Goal: Information Seeking & Learning: Learn about a topic

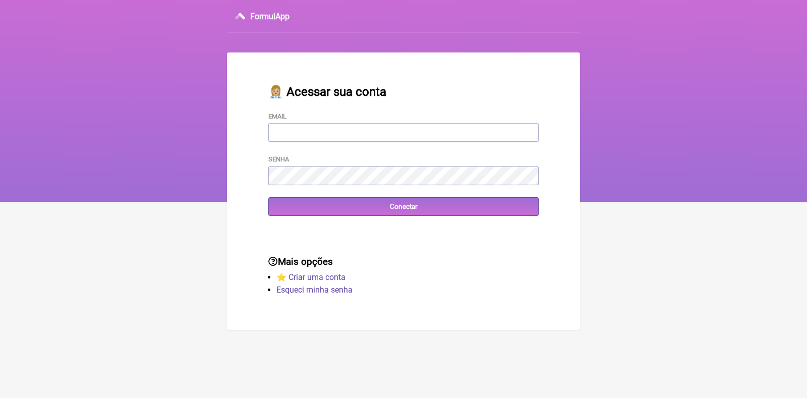
click at [319, 127] on input "Email" at bounding box center [403, 132] width 270 height 19
click at [319, 132] on input "Email" at bounding box center [403, 132] width 270 height 19
type input "flasilva1986@gmail.com"
click at [268, 197] on input "Conectar" at bounding box center [403, 206] width 270 height 19
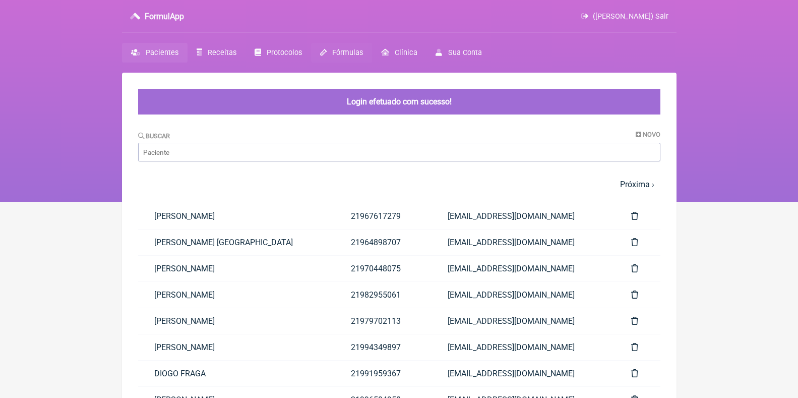
click at [341, 54] on span "Fórmulas" at bounding box center [347, 52] width 31 height 9
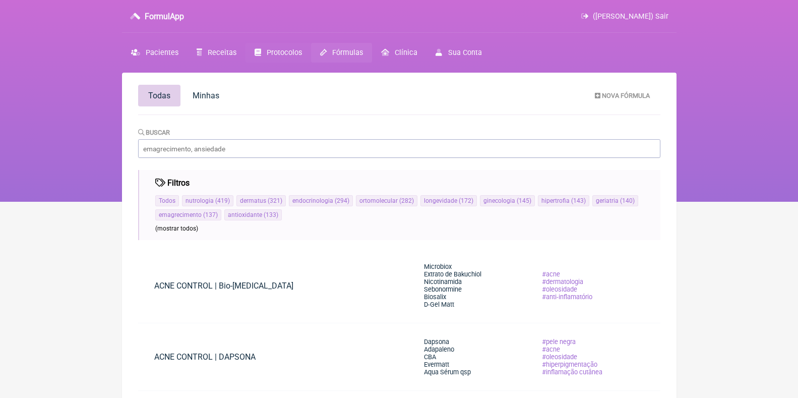
click at [274, 49] on span "Protocolos" at bounding box center [284, 52] width 35 height 9
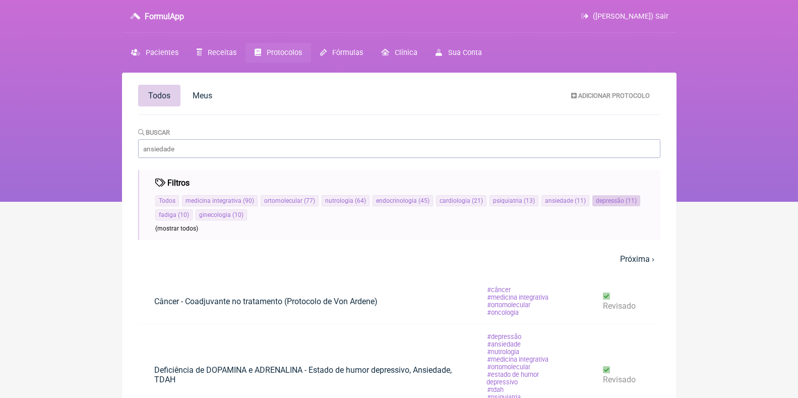
click at [630, 199] on li "depressão ( 11 )" at bounding box center [616, 200] width 48 height 11
click at [624, 199] on span "( 11 )" at bounding box center [630, 200] width 13 height 7
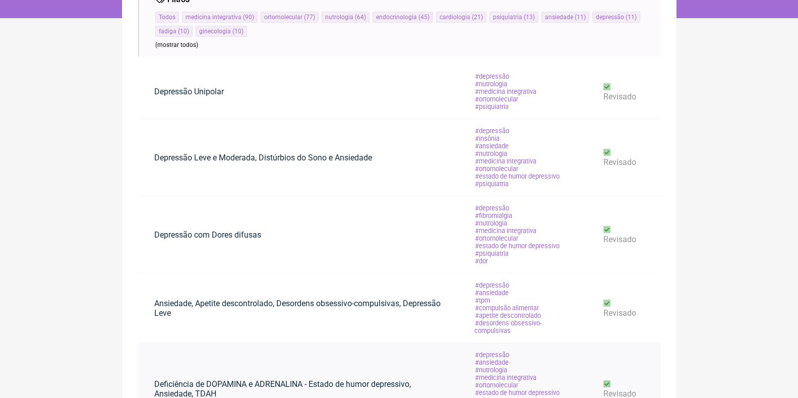
scroll to position [202, 0]
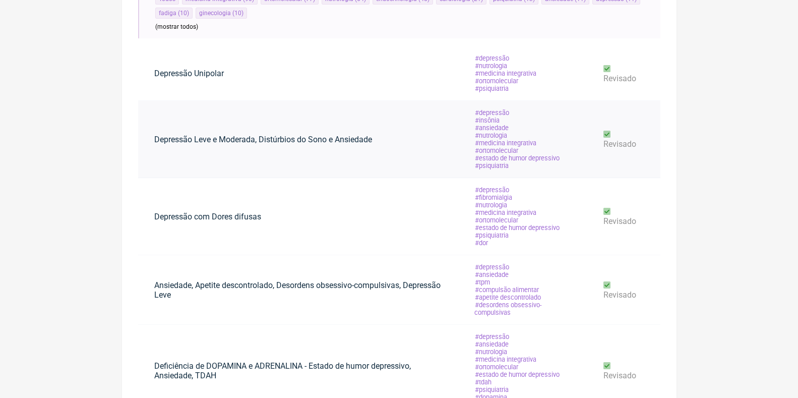
click at [376, 138] on link "Depressão Leve e Moderada, Distúrbios do Sono e Ansiedade" at bounding box center [263, 140] width 250 height 26
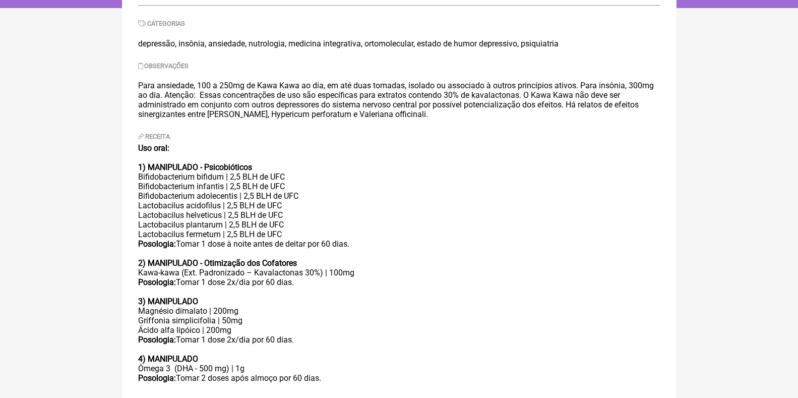
scroll to position [207, 0]
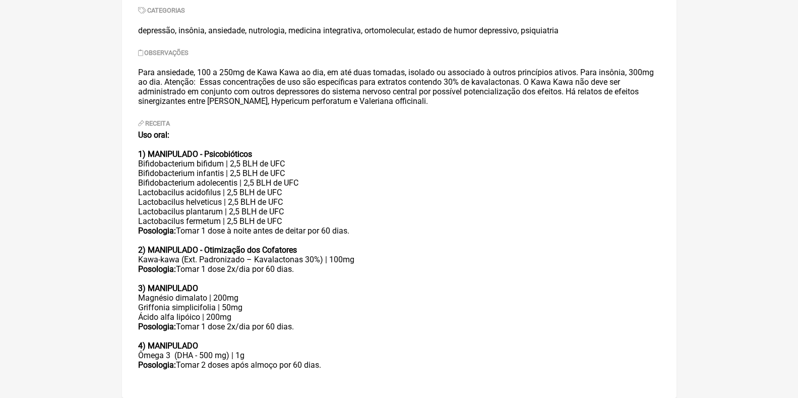
click at [307, 259] on div "Kawa-kawa (Ext. Padronizado – Kavalactonas 30%) | 100mg Posologia: Tomar 1 dose…" at bounding box center [399, 269] width 522 height 29
click at [446, 260] on div "Kawa-kawa (Ext. Padronizado – Kavalactonas 30%) | 100mg Posologia: Tomar 1 dose…" at bounding box center [399, 269] width 522 height 29
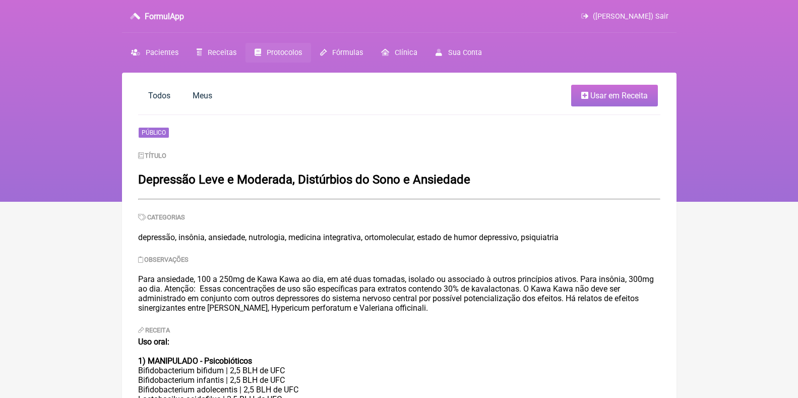
click at [299, 48] on link "Protocolos" at bounding box center [278, 53] width 66 height 20
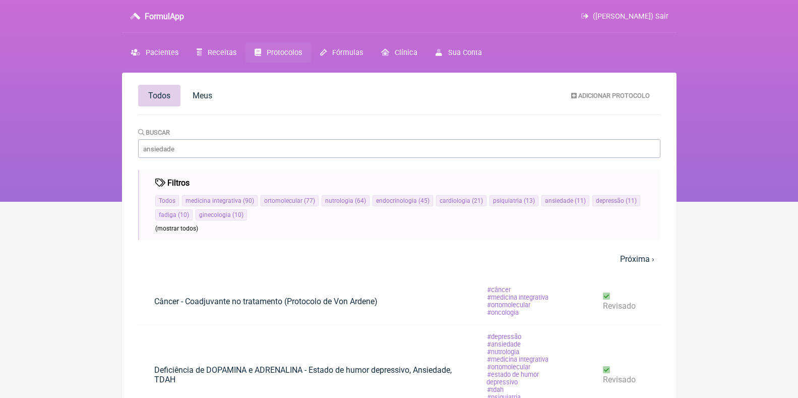
click at [232, 151] on input "Buscar" at bounding box center [399, 148] width 522 height 19
drag, startPoint x: 232, startPoint y: 151, endPoint x: 111, endPoint y: 144, distance: 120.7
click at [111, 144] on div "FormulApp (Flavia Silva de Souza) Sair Pacientes Receitas Protocolos Fórmulas C…" at bounding box center [399, 101] width 798 height 202
click at [220, 152] on input "Buscar" at bounding box center [399, 148] width 522 height 19
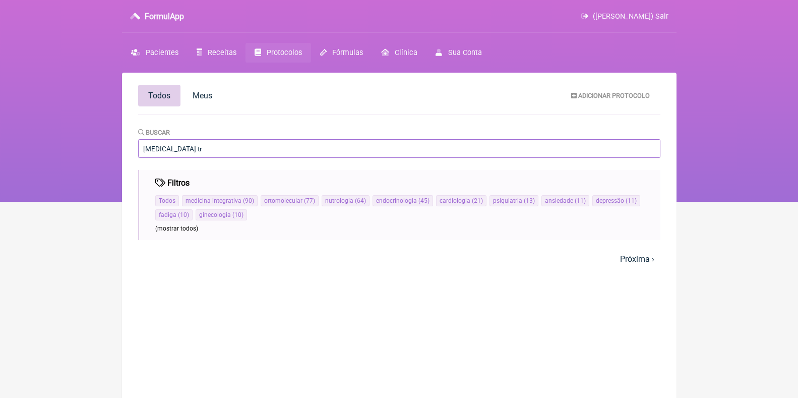
type input "[MEDICAL_DATA] tr"
click at [343, 52] on span "Fórmulas" at bounding box center [347, 52] width 31 height 9
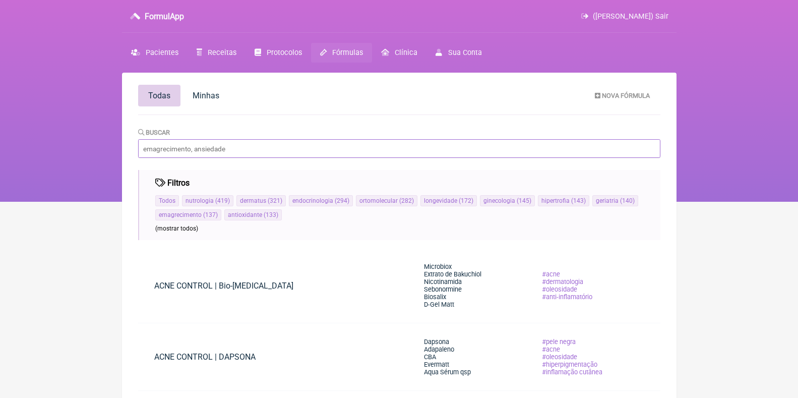
click at [223, 149] on input "Buscar" at bounding box center [399, 148] width 522 height 19
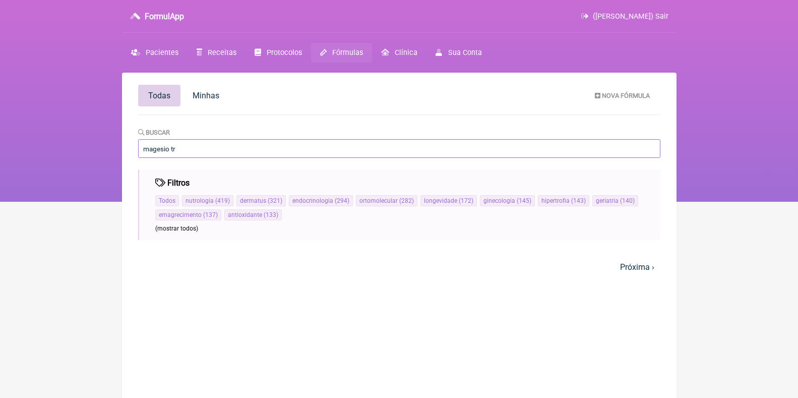
type input "magesio tr"
click at [158, 149] on input "magesio tr" at bounding box center [399, 148] width 522 height 19
click at [207, 150] on input "magnesio tr" at bounding box center [399, 148] width 522 height 19
type input "magnesio tr"
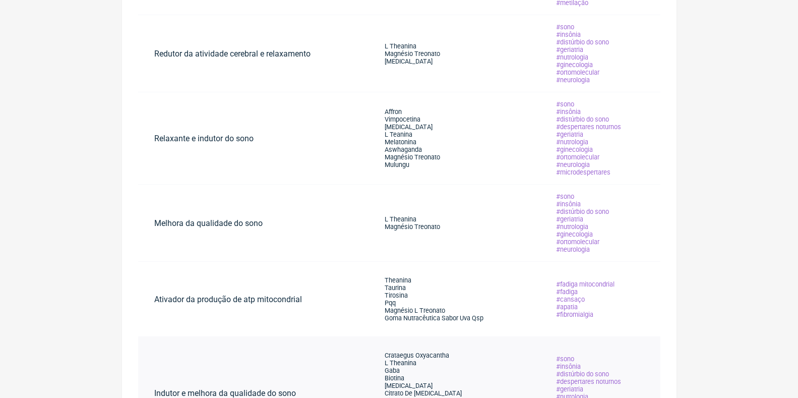
scroll to position [388, 0]
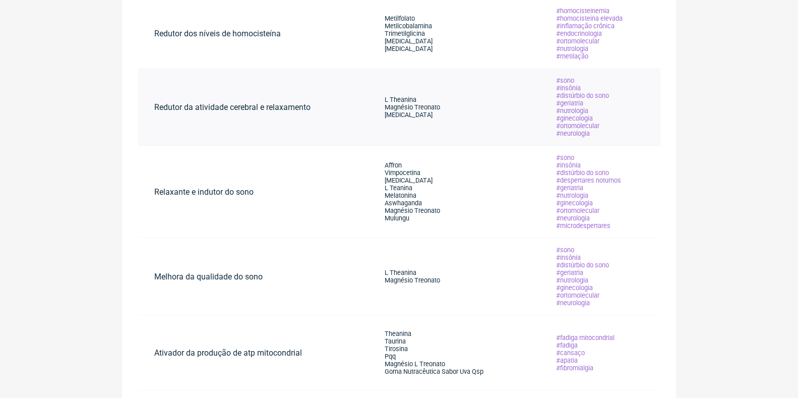
click at [351, 112] on td "Redutor da atividade cerebral e relaxamento" at bounding box center [253, 107] width 230 height 77
click at [398, 106] on span "Magnésio Treonato" at bounding box center [412, 107] width 55 height 8
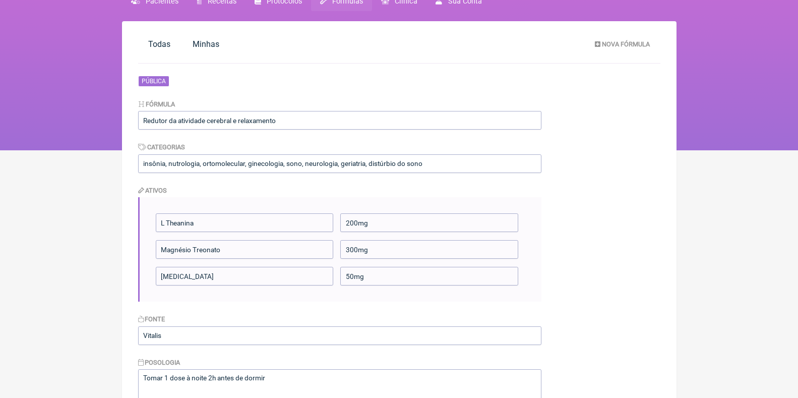
scroll to position [151, 0]
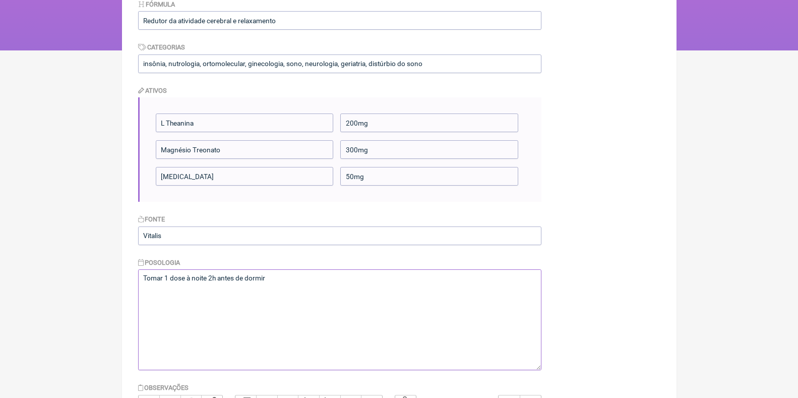
drag, startPoint x: 294, startPoint y: 288, endPoint x: 128, endPoint y: 270, distance: 167.3
click at [128, 270] on main "Todas Minhas Nova Fórmula Pública Fórmula Redutor da atividade cerebral e relax…" at bounding box center [399, 241] width 554 height 641
click at [355, 211] on form "Pública Fórmula Redutor da atividade cerebral e relaxamento Categorias insônia,…" at bounding box center [339, 255] width 403 height 559
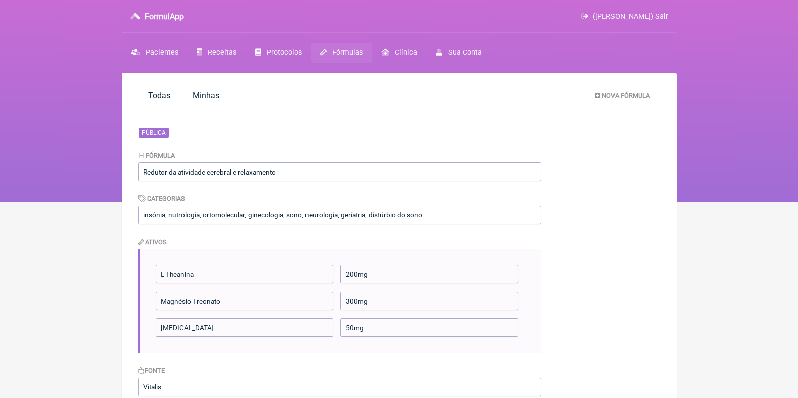
click at [351, 50] on span "Fórmulas" at bounding box center [347, 52] width 31 height 9
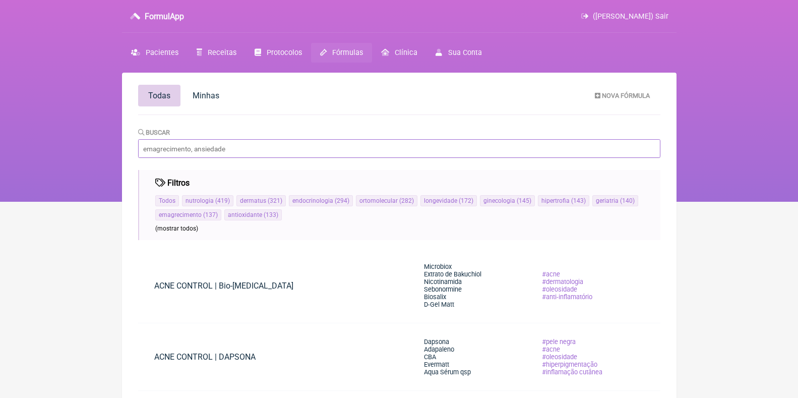
click at [228, 147] on input "Buscar" at bounding box center [399, 148] width 522 height 19
type input "ANSIEDADE"
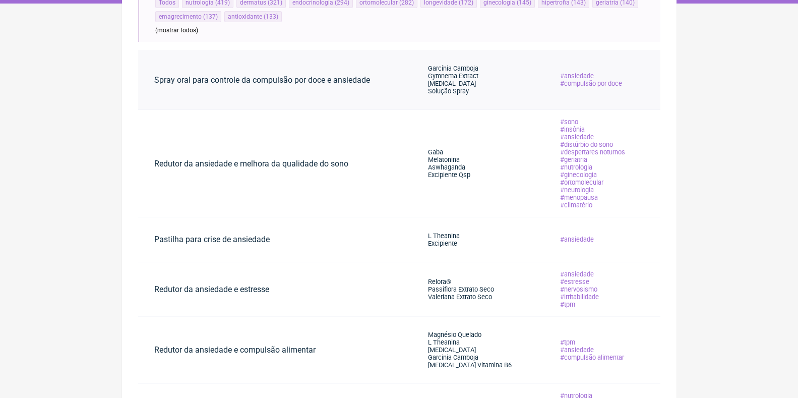
scroll to position [202, 0]
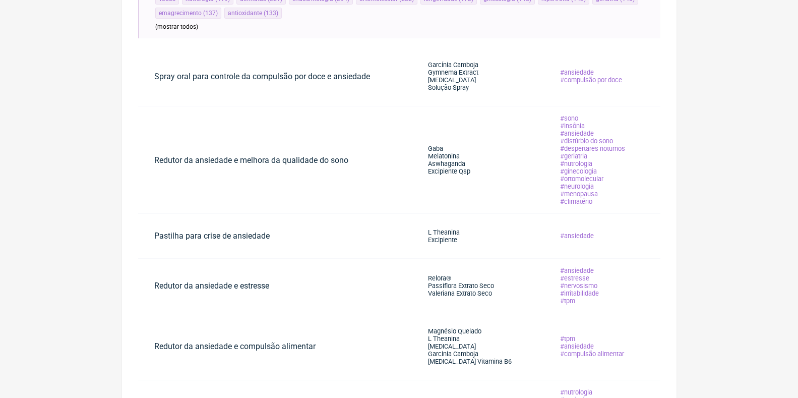
scroll to position [252, 0]
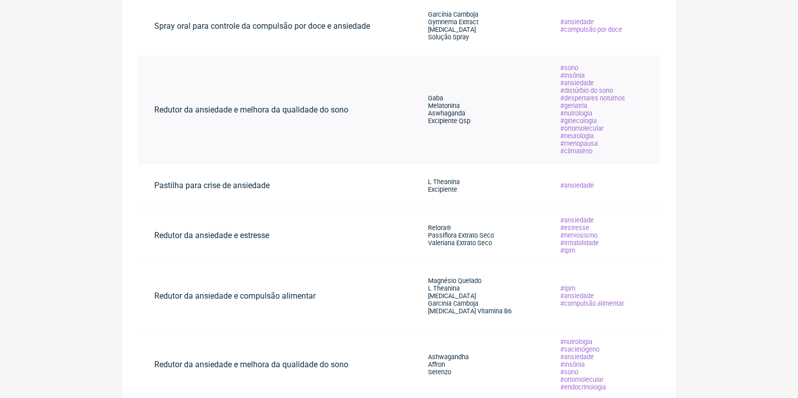
click at [432, 107] on span "Melatonina" at bounding box center [444, 106] width 32 height 8
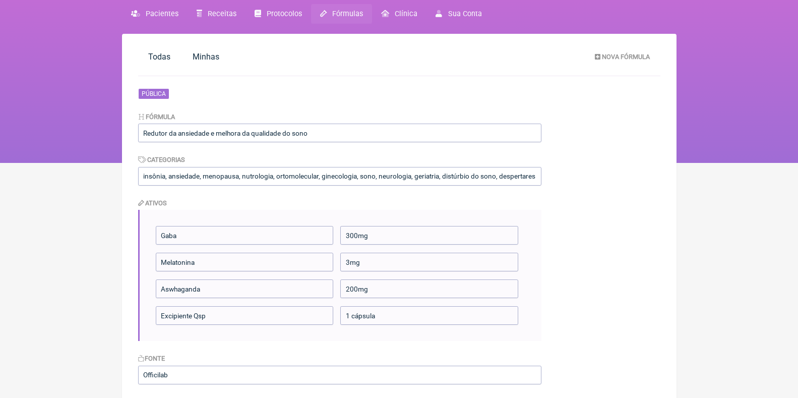
scroll to position [151, 0]
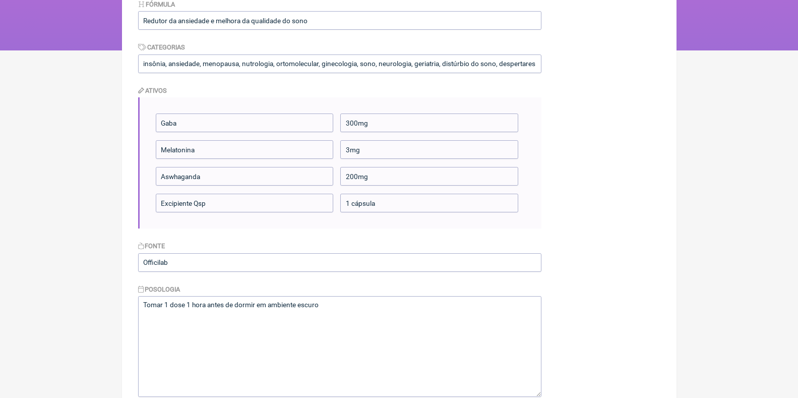
click at [344, 279] on form "Pública Fórmula Redutor da ansiedade e melhora da qualidade do sono Categorias …" at bounding box center [339, 268] width 403 height 585
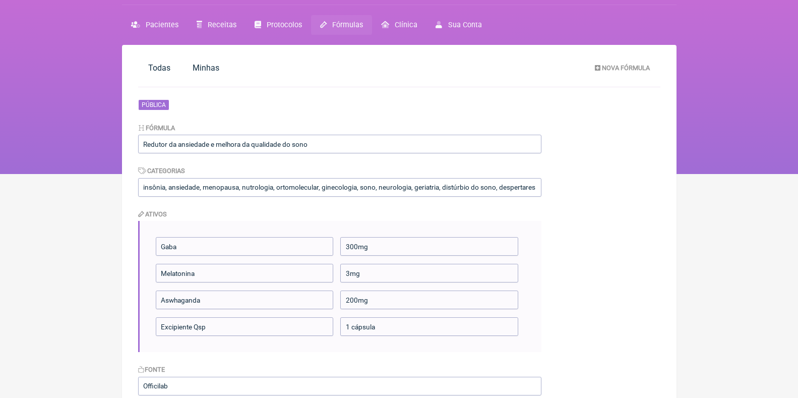
scroll to position [0, 0]
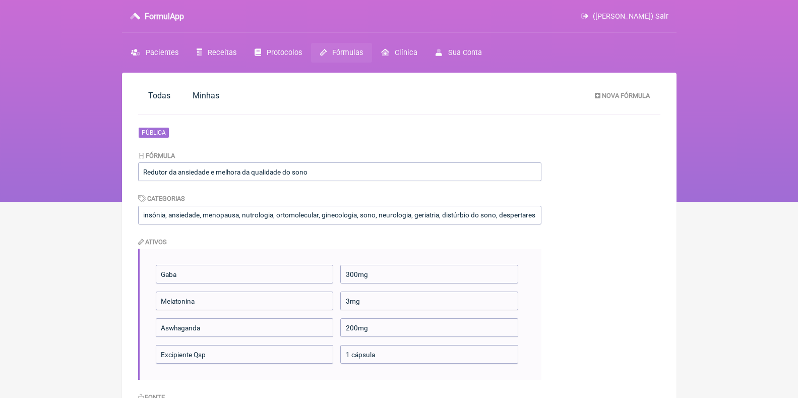
click at [340, 50] on span "Fórmulas" at bounding box center [347, 52] width 31 height 9
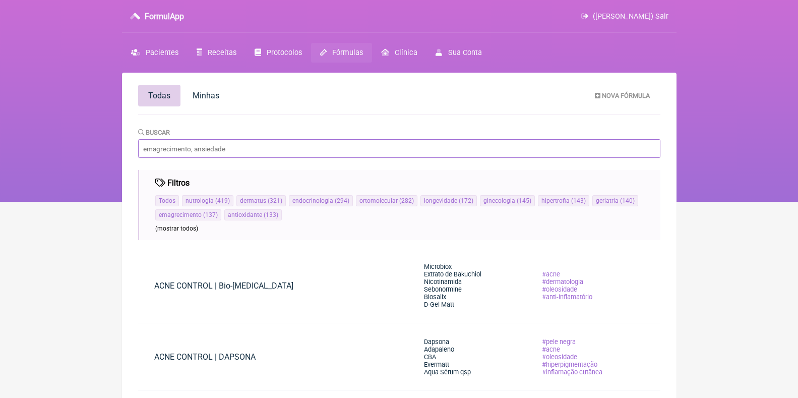
click at [204, 154] on input "Buscar" at bounding box center [399, 148] width 522 height 19
click at [234, 145] on input "Buscar" at bounding box center [399, 148] width 522 height 19
type input "ANSIEDADE"
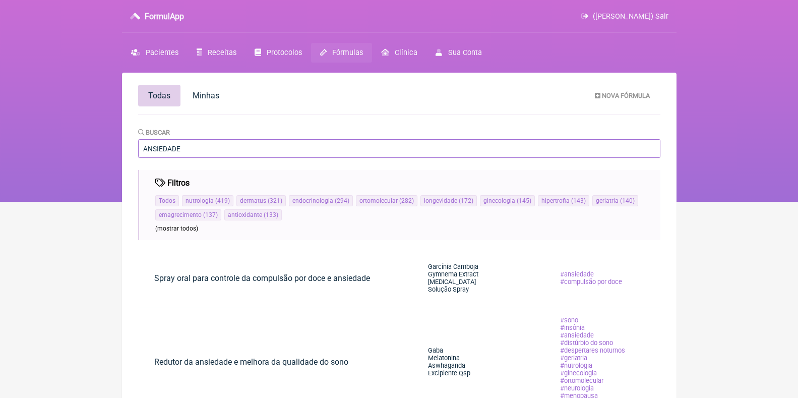
drag, startPoint x: 239, startPoint y: 150, endPoint x: 128, endPoint y: 136, distance: 112.3
type input "FADIGA"
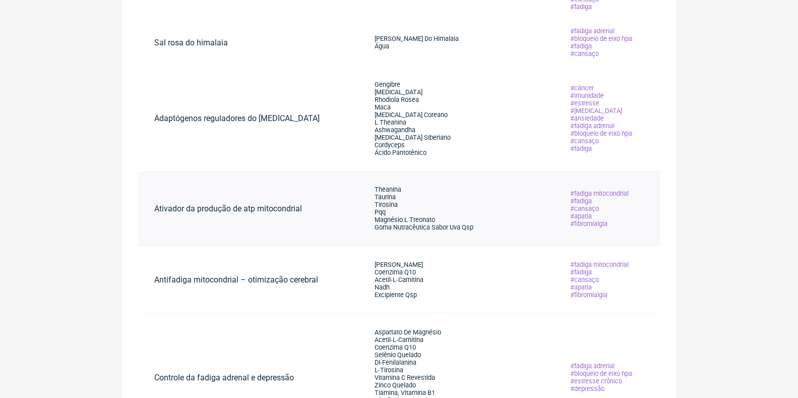
scroll to position [454, 0]
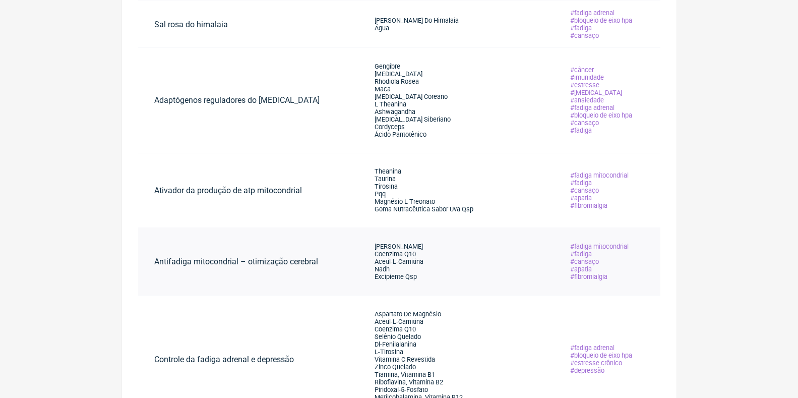
click at [421, 242] on span "[PERSON_NAME]" at bounding box center [399, 246] width 48 height 8
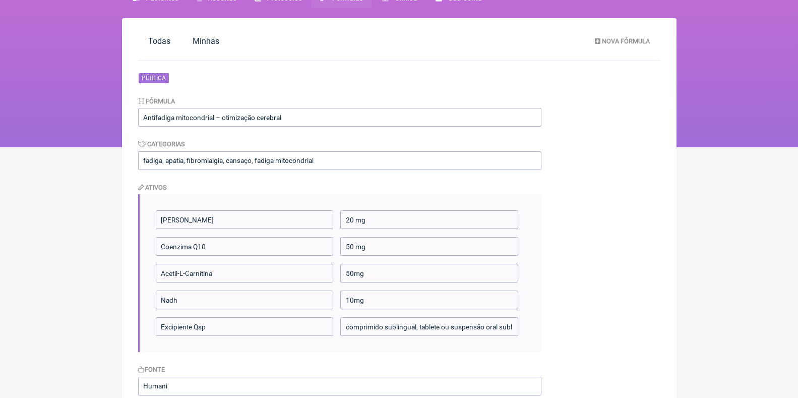
scroll to position [151, 0]
